Goal: Contribute content: Add original content to the website for others to see

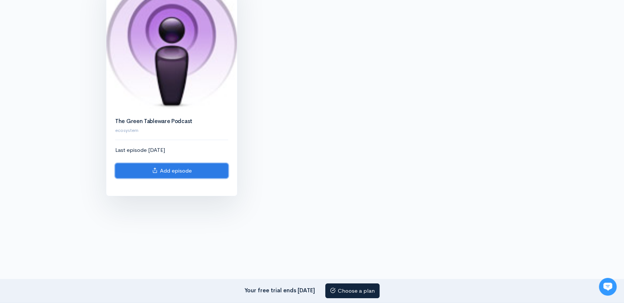
click at [157, 171] on icon at bounding box center [155, 170] width 6 height 6
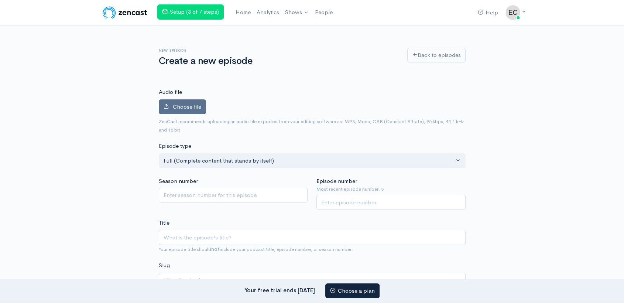
click at [172, 110] on label "Choose file" at bounding box center [182, 106] width 47 height 15
click at [0, 0] on input "Choose file" at bounding box center [0, 0] width 0 height 0
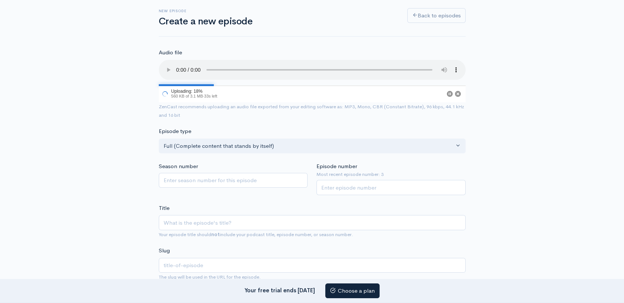
scroll to position [42, 0]
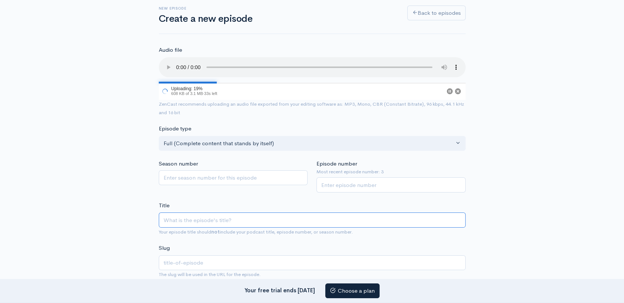
click at [198, 215] on input "Title" at bounding box center [312, 219] width 307 height 15
paste input "Quality Matters: What to Check Before Choosing a Biodegradable Lunch Tray"
type input "Quality Matters: What to Check Before Choosing a Biodegradable Lunch Tray"
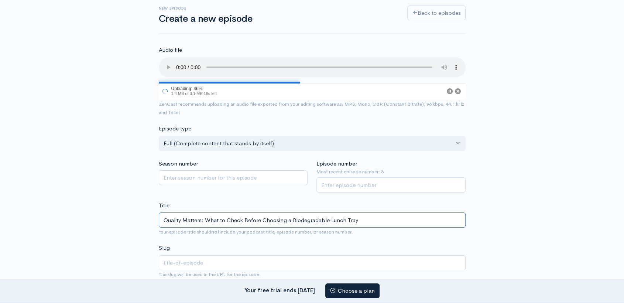
type input "quality-matters-what-to-check-before-choosing-a-biodegradable-lunch-tray"
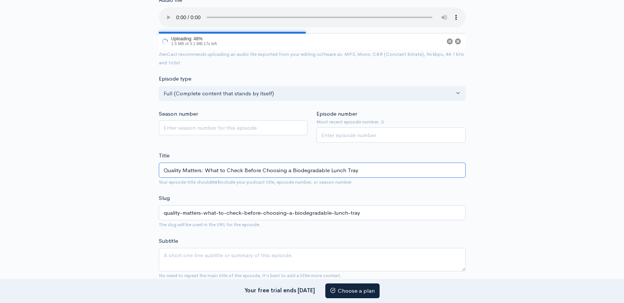
scroll to position [131, 0]
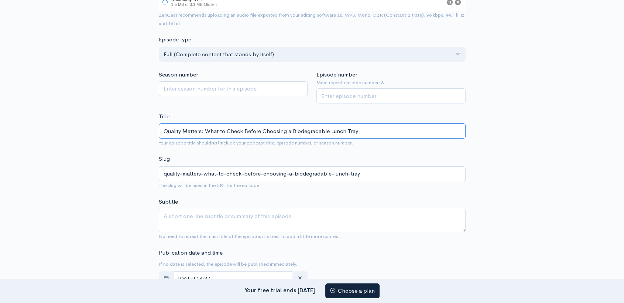
type input "Quality Matters: What to Check Before Choosing a Biodegradable Lunch Tray"
click at [257, 227] on textarea "Subtitle" at bounding box center [312, 220] width 307 height 23
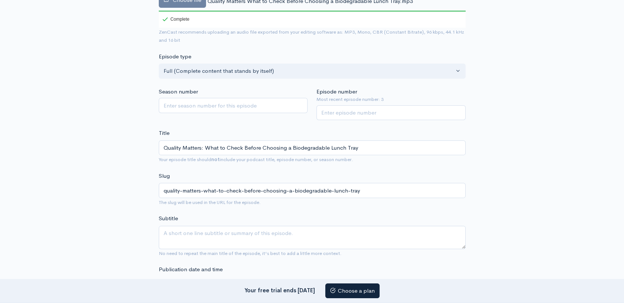
scroll to position [149, 0]
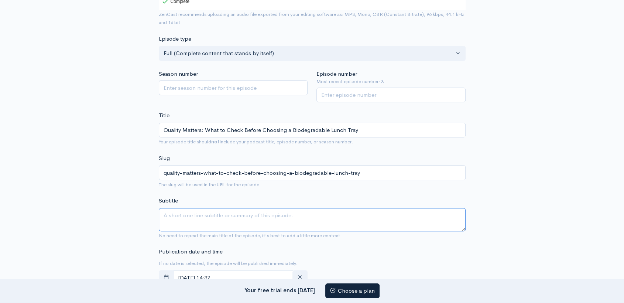
paste textarea "Not all biodegradable lunch trays are created equal. In this episode, we break …"
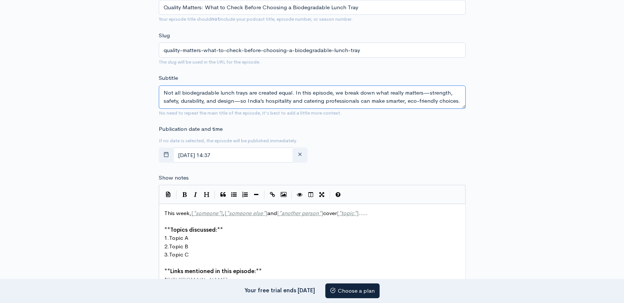
scroll to position [270, 0]
type textarea "Not all biodegradable lunch trays are created equal. In this episode, we break …"
click at [227, 245] on pre "2. Topic B" at bounding box center [315, 247] width 305 height 8
type textarea "This week, [*someone*], [*someone else*] and [*another person*] cover [*topic*]…"
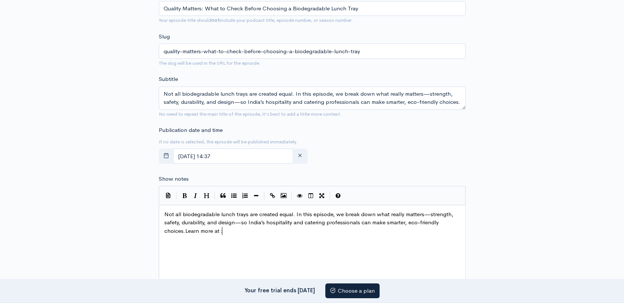
paste textarea
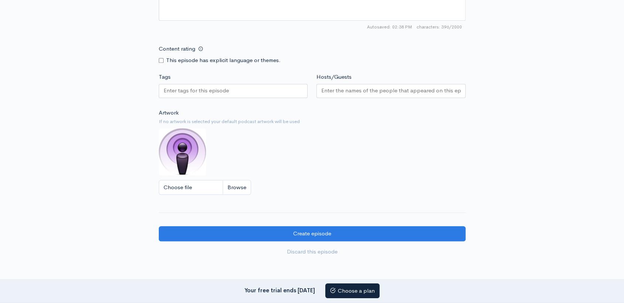
scroll to position [574, 0]
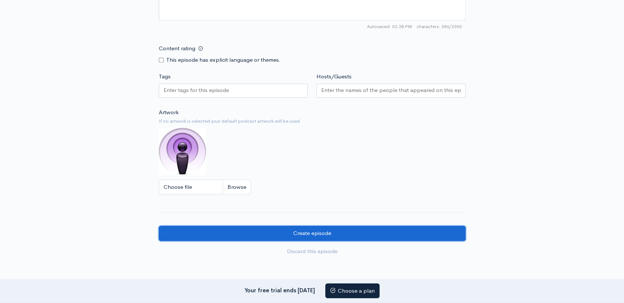
click at [304, 235] on input "Create episode" at bounding box center [312, 233] width 307 height 15
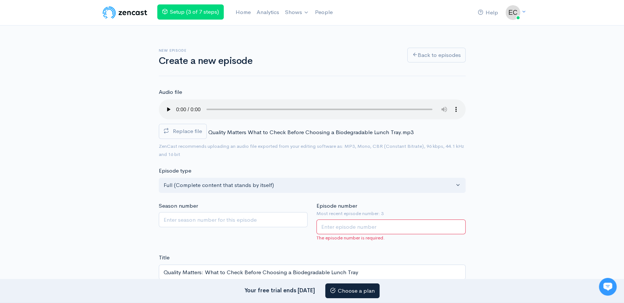
click at [353, 227] on input "Episode number" at bounding box center [391, 226] width 149 height 15
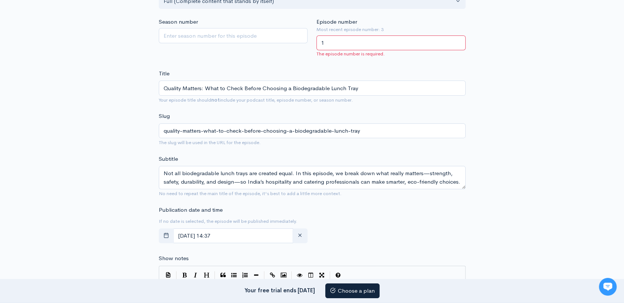
scroll to position [626, 0]
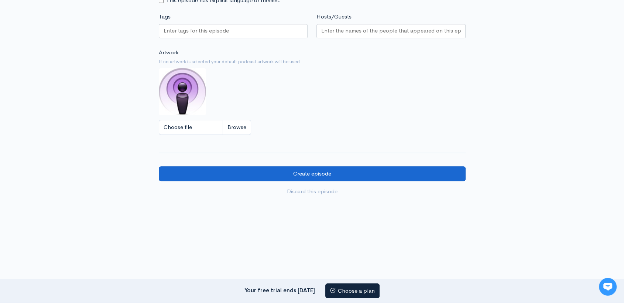
type input "1"
click at [301, 172] on input "Create episode" at bounding box center [312, 173] width 307 height 15
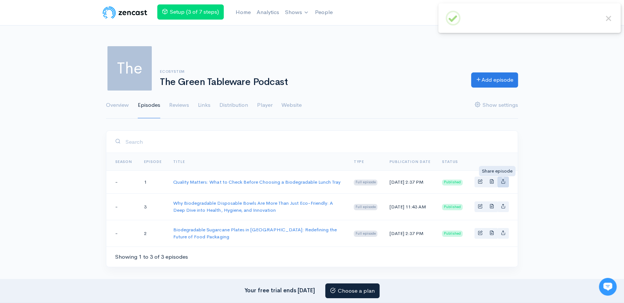
click at [508, 181] on link "Basic example" at bounding box center [503, 182] width 11 height 11
type input "[URL][DOMAIN_NAME]"
type input "<iframe src='[URL][DOMAIN_NAME]' width='100%' height='190' frameborder='0' scro…"
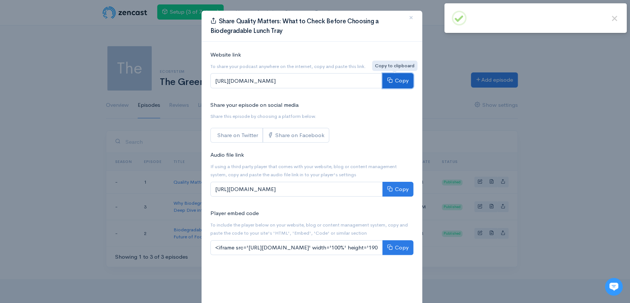
click at [392, 79] on button "Copy" at bounding box center [398, 80] width 31 height 15
